Goal: Information Seeking & Learning: Learn about a topic

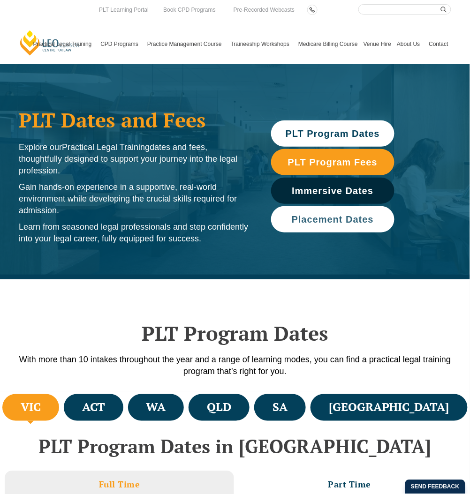
click at [343, 224] on link "Placement Dates" at bounding box center [332, 219] width 123 height 26
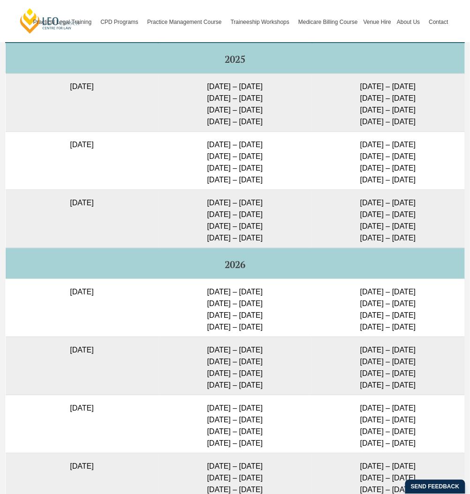
scroll to position [2485, 0]
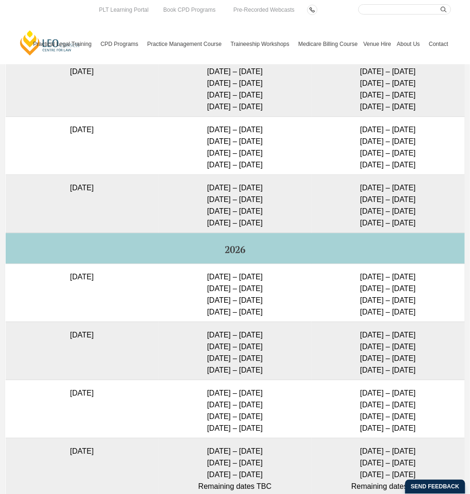
click at [276, 264] on td "[DATE] – [DATE] [DATE] – [DATE] [DATE] – [DATE] [DATE] – [DATE]" at bounding box center [234, 293] width 153 height 58
